Goal: Information Seeking & Learning: Learn about a topic

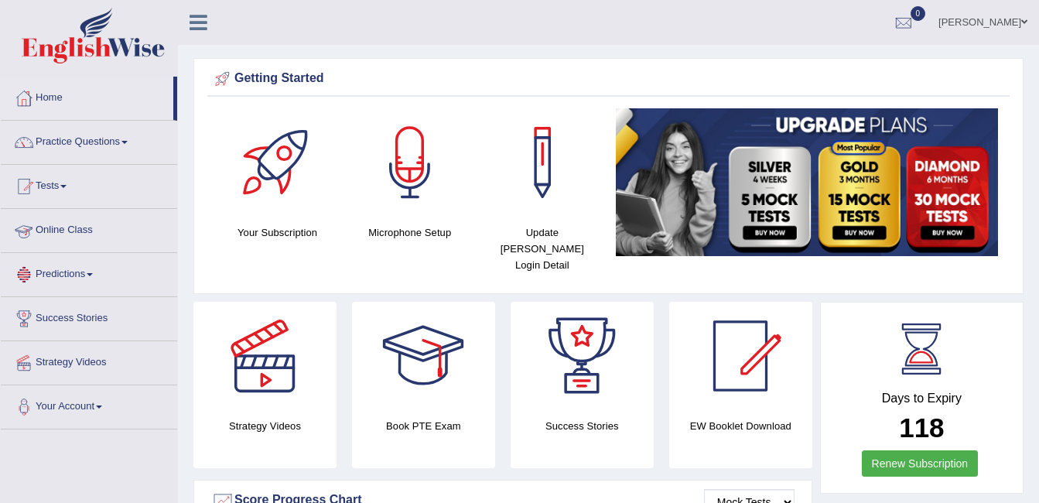
click at [52, 229] on link "Online Class" at bounding box center [89, 228] width 176 height 39
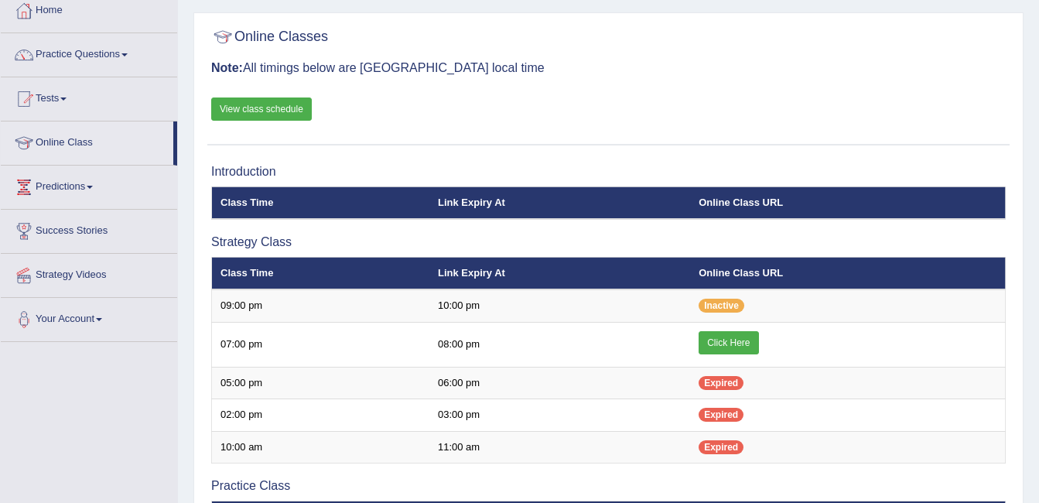
scroll to position [89, 0]
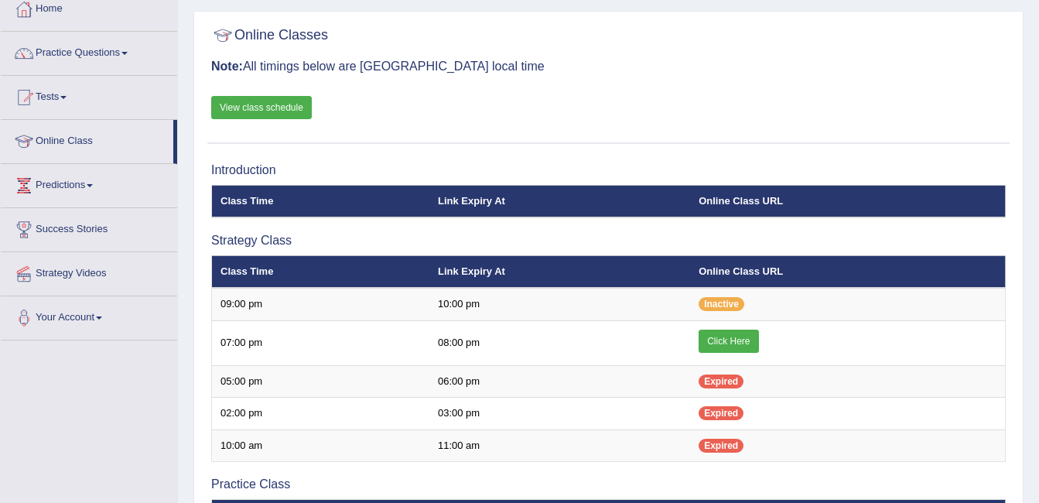
scroll to position [89, 0]
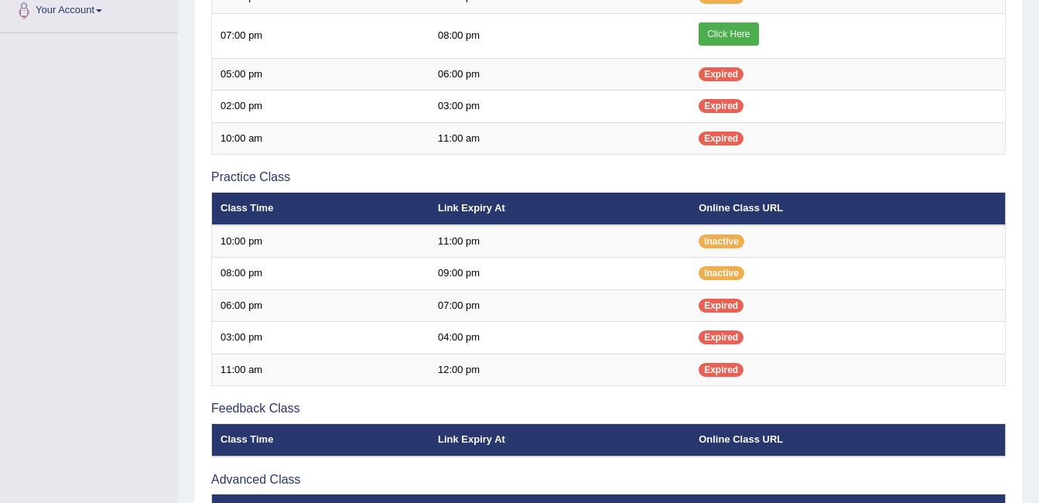
scroll to position [407, 0]
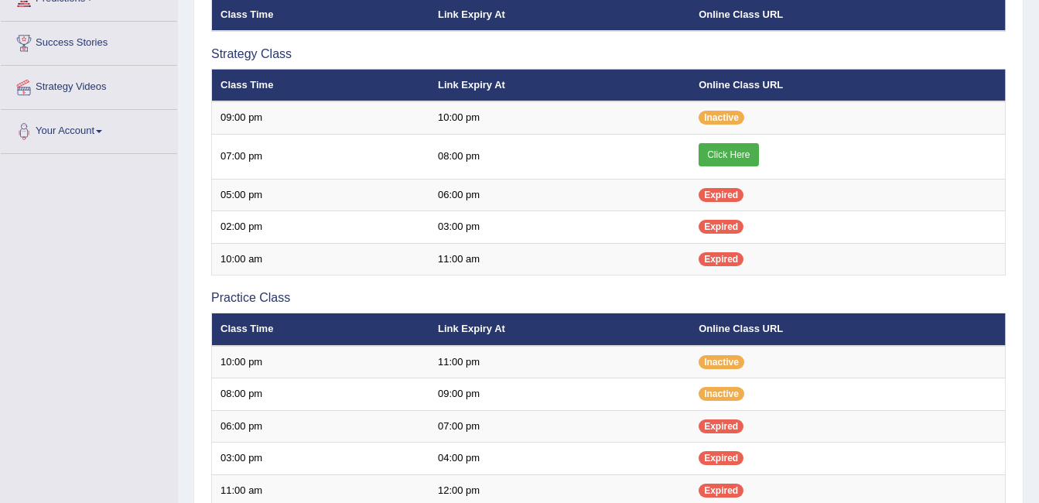
scroll to position [259, 0]
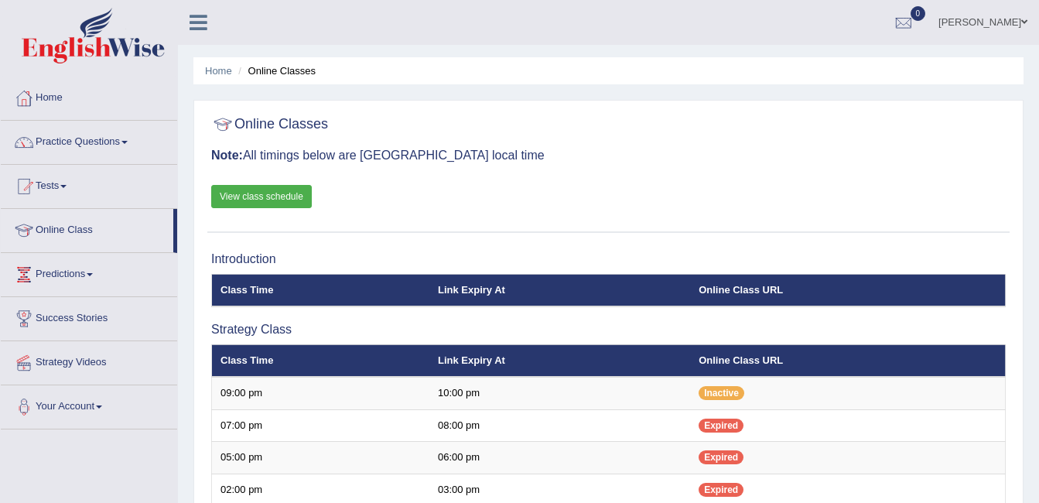
click at [64, 187] on link "Tests" at bounding box center [89, 184] width 176 height 39
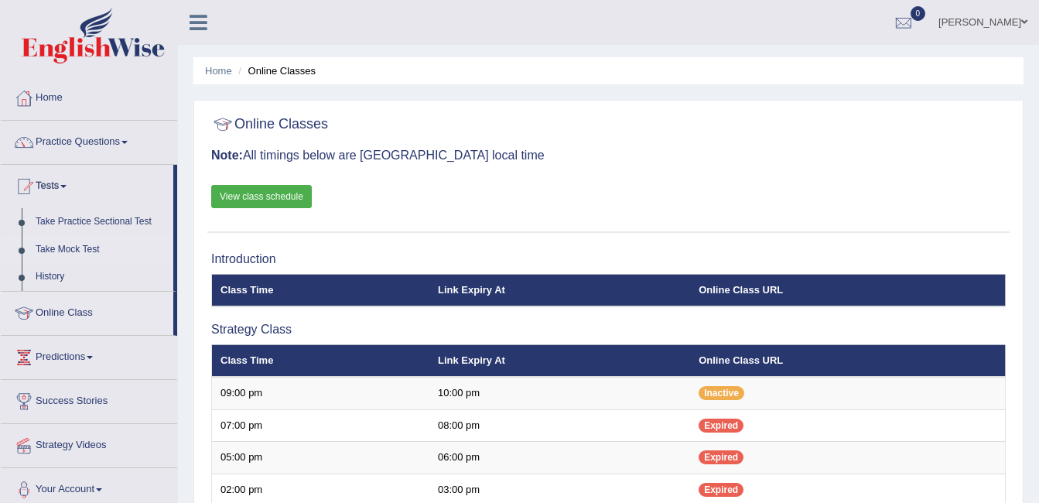
click at [60, 253] on link "Take Mock Test" at bounding box center [101, 250] width 145 height 28
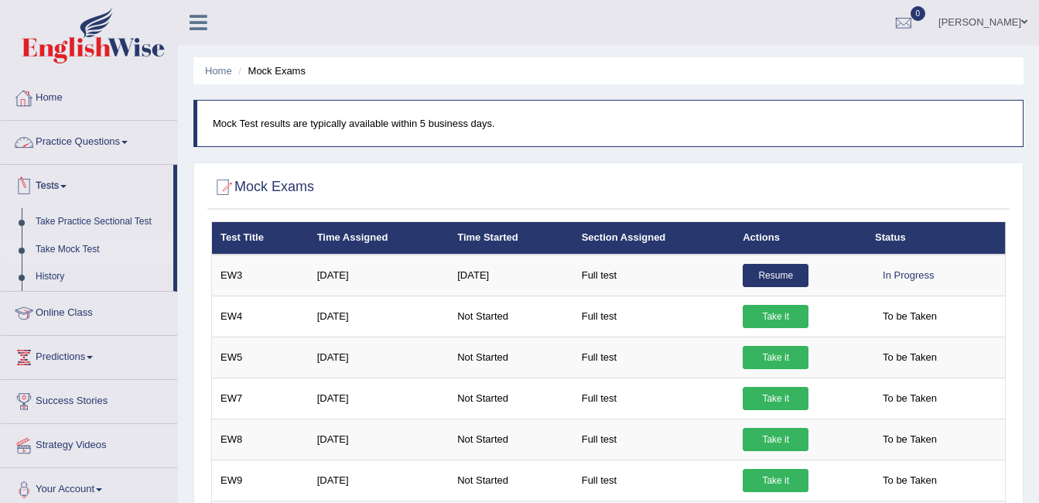
click at [121, 149] on link "Practice Questions" at bounding box center [89, 140] width 176 height 39
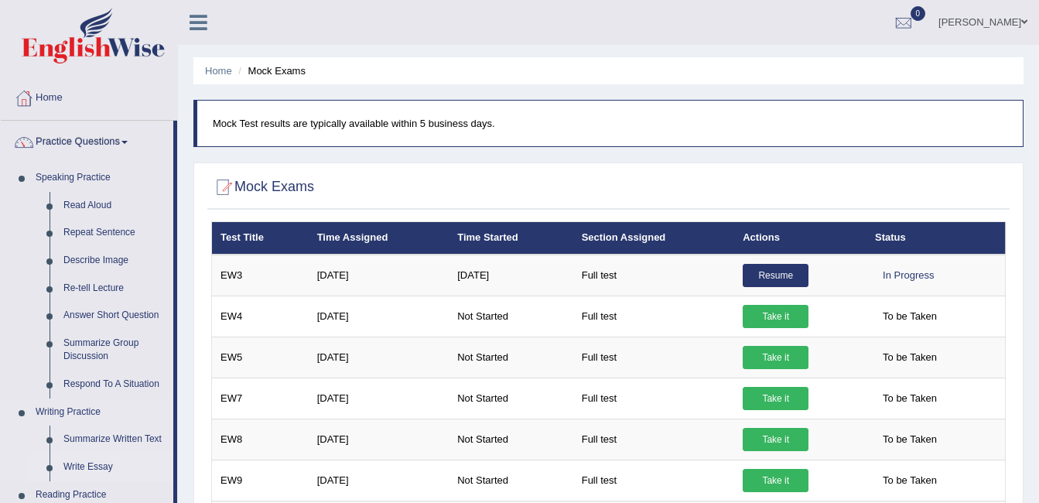
click at [77, 463] on link "Write Essay" at bounding box center [114, 467] width 117 height 28
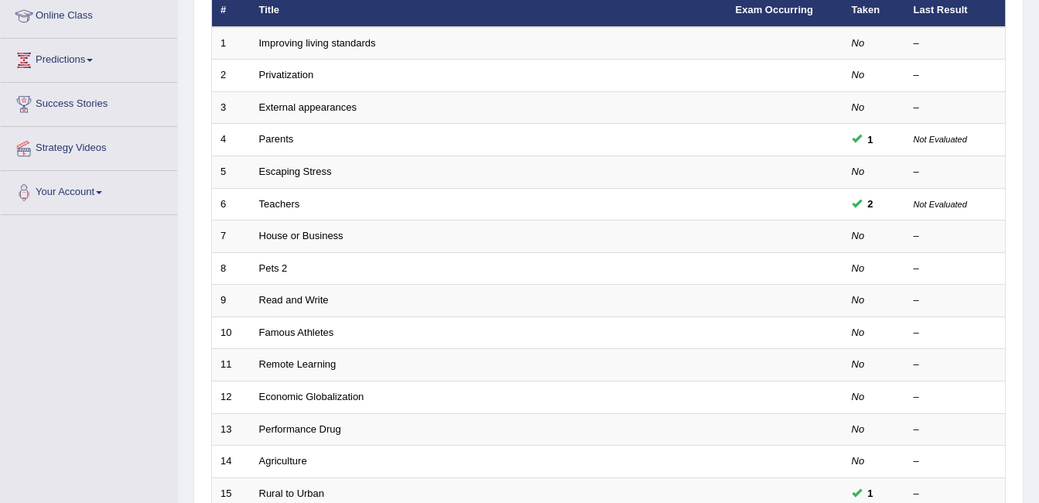
scroll to position [273, 0]
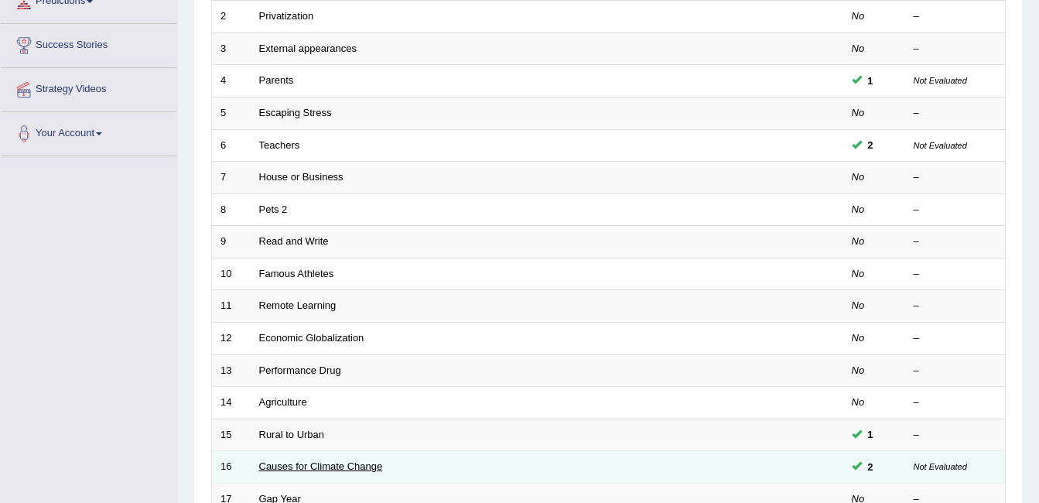
click at [281, 470] on link "Causes for Climate Change" at bounding box center [321, 466] width 124 height 12
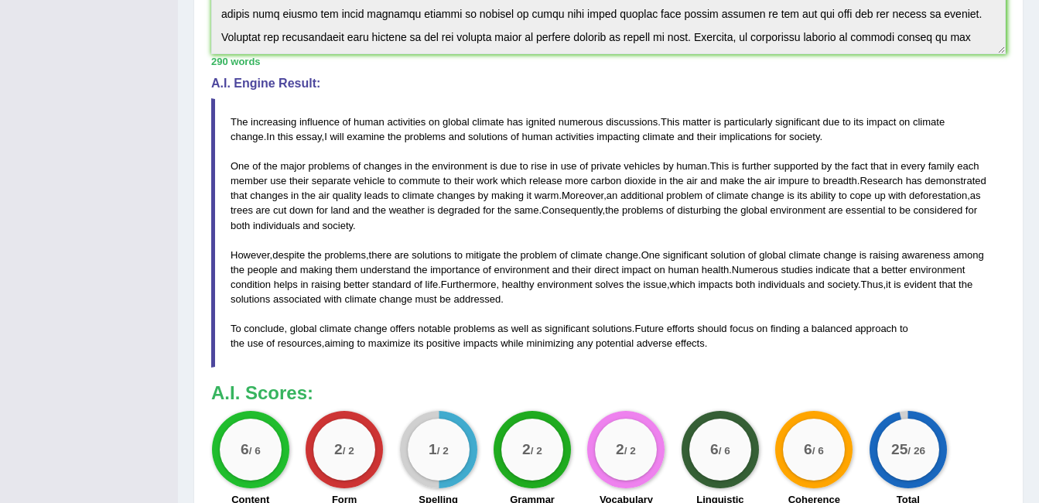
scroll to position [43, 0]
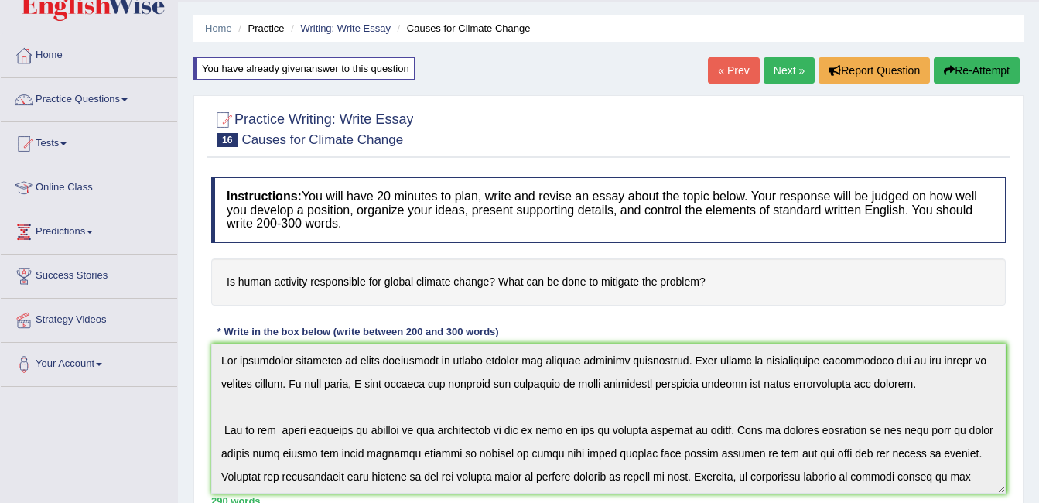
click at [723, 61] on link "« Prev" at bounding box center [733, 70] width 51 height 26
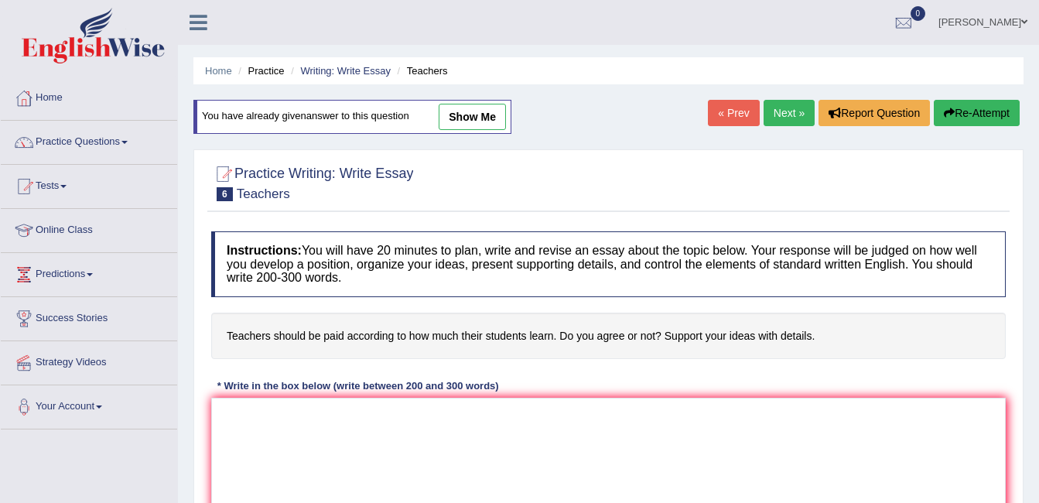
click at [487, 105] on link "show me" at bounding box center [472, 117] width 67 height 26
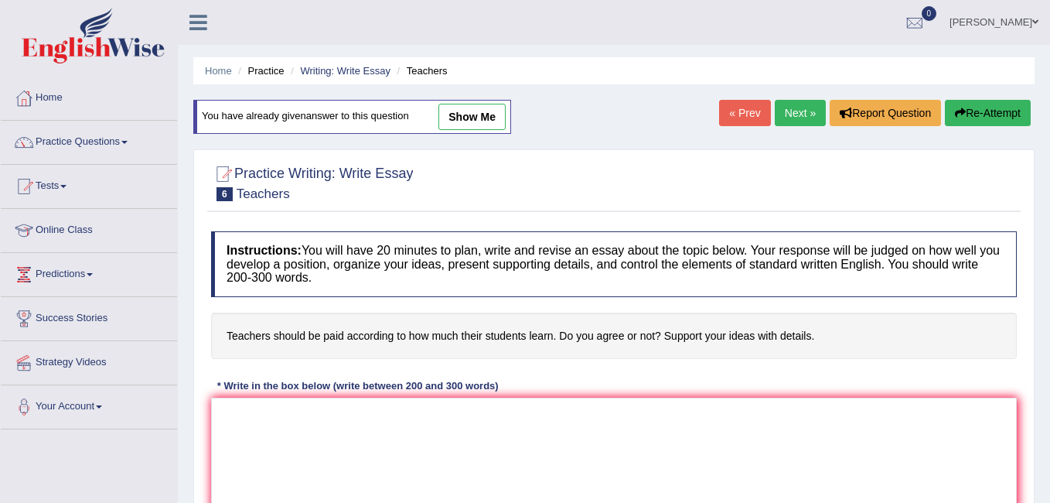
type textarea "Teacher plays an indispensable role in the life of children. These days, it is …"
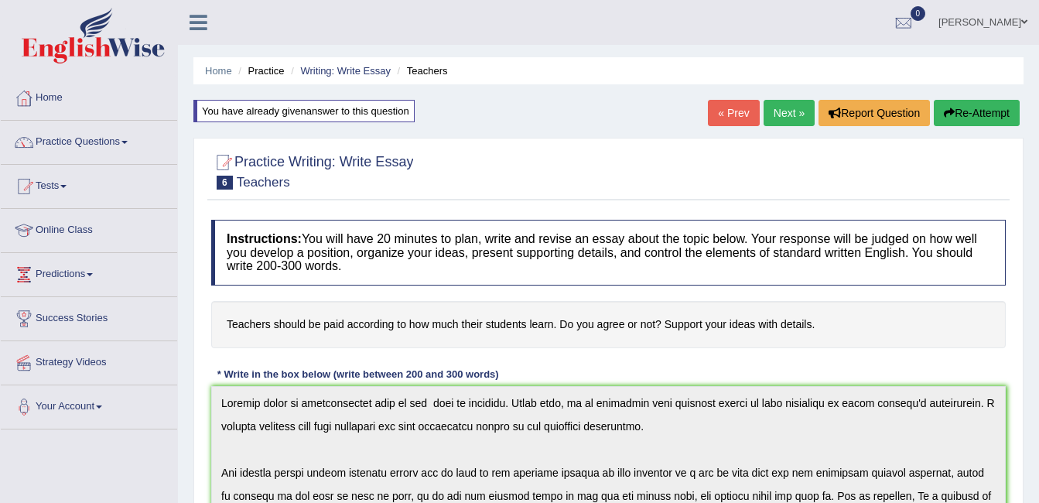
click at [740, 106] on link "« Prev" at bounding box center [733, 113] width 51 height 26
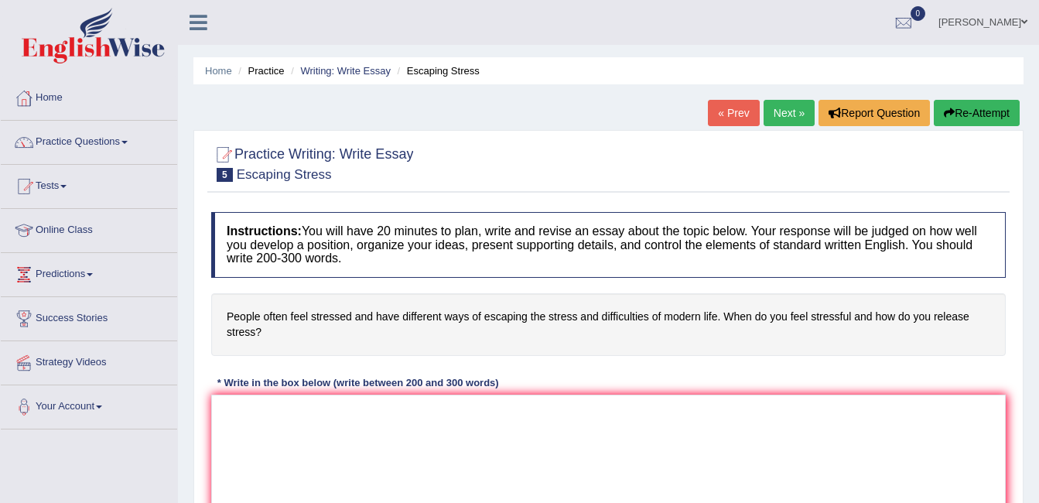
click at [719, 109] on link "« Prev" at bounding box center [733, 113] width 51 height 26
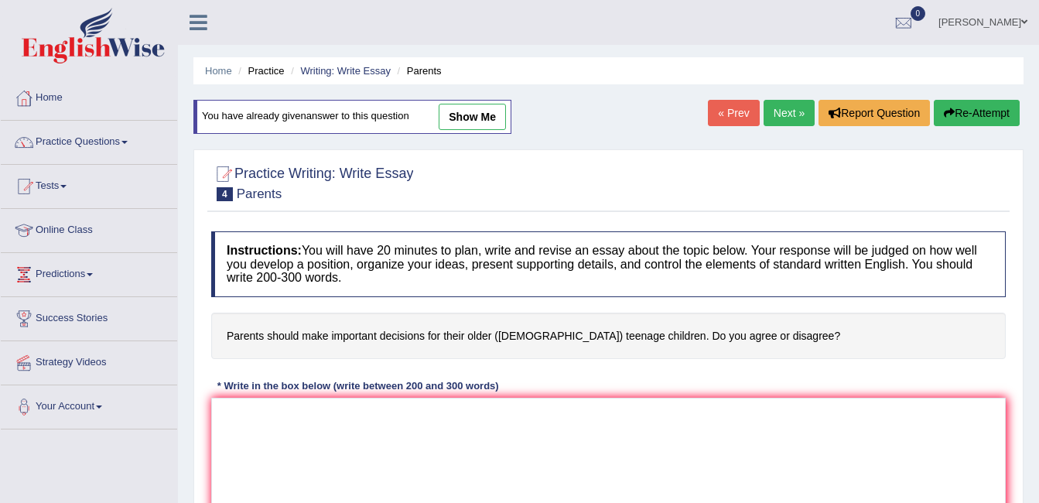
click at [477, 114] on link "show me" at bounding box center [472, 117] width 67 height 26
type textarea "The increasing influence of parents on our lives has ignited numerous discussio…"
